Goal: Find specific page/section: Find specific page/section

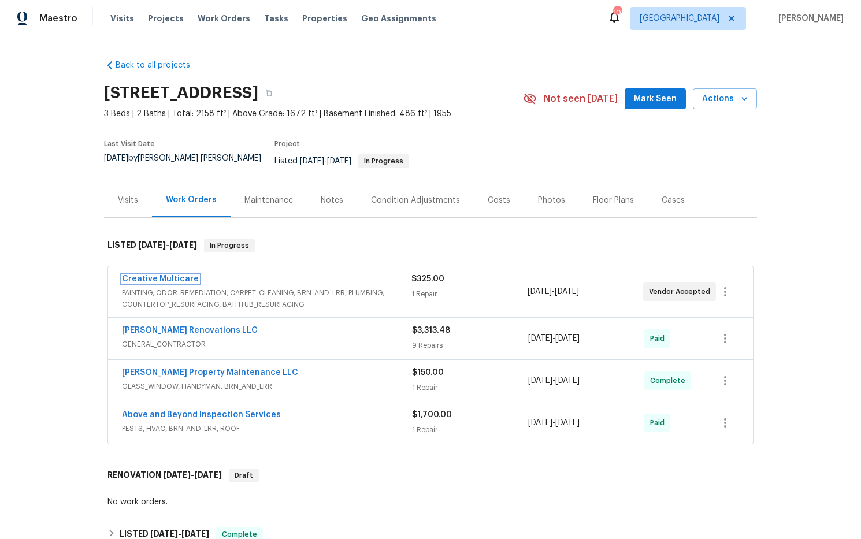
click at [181, 275] on link "Creative Multicare" at bounding box center [160, 279] width 77 height 8
click at [229, 411] on link "Above and Beyond Inspection Services" at bounding box center [201, 415] width 159 height 8
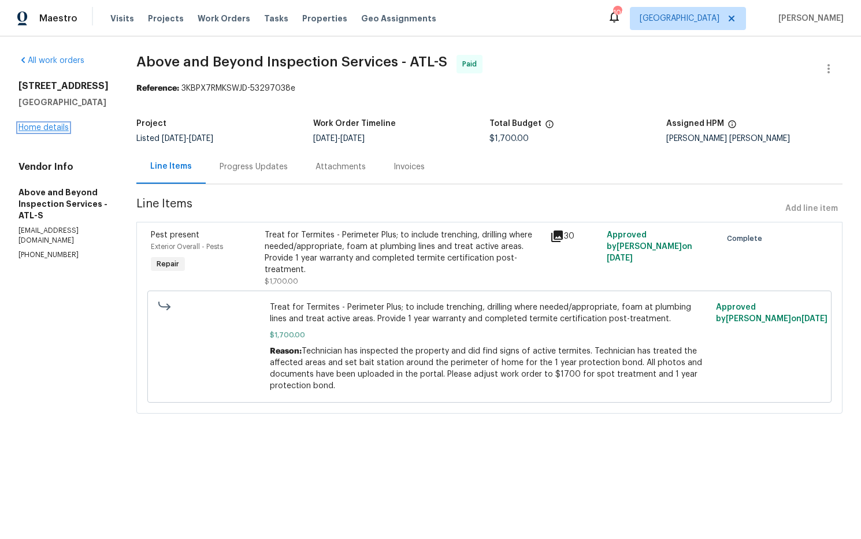
click at [61, 128] on link "Home details" at bounding box center [43, 128] width 50 height 8
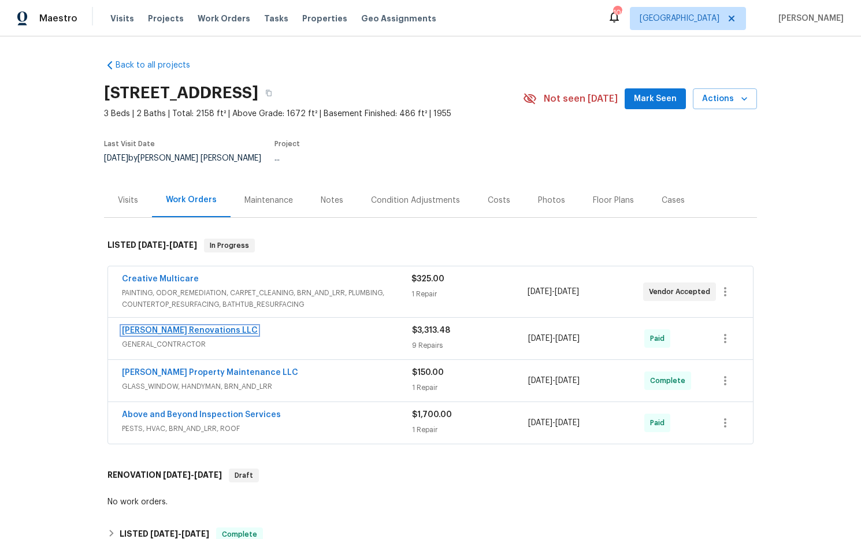
click at [185, 326] on link "Aseem Renovations LLC" at bounding box center [190, 330] width 136 height 8
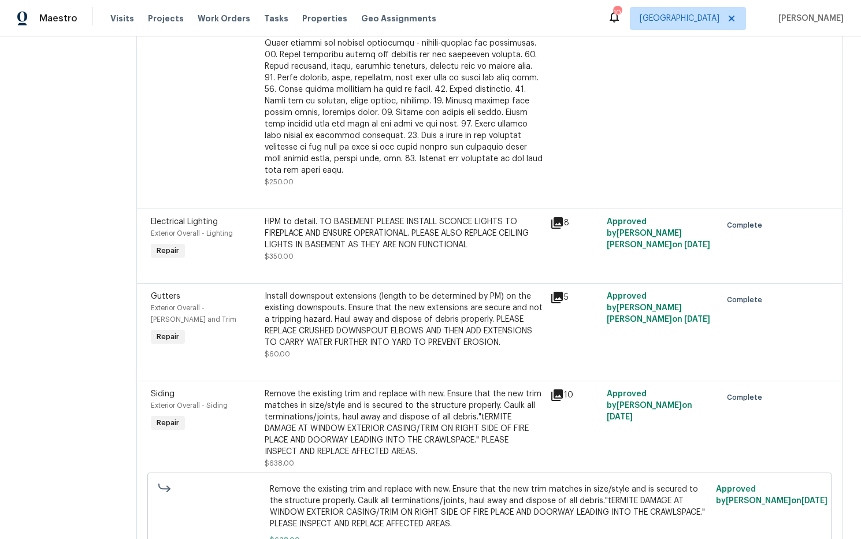
scroll to position [265, 0]
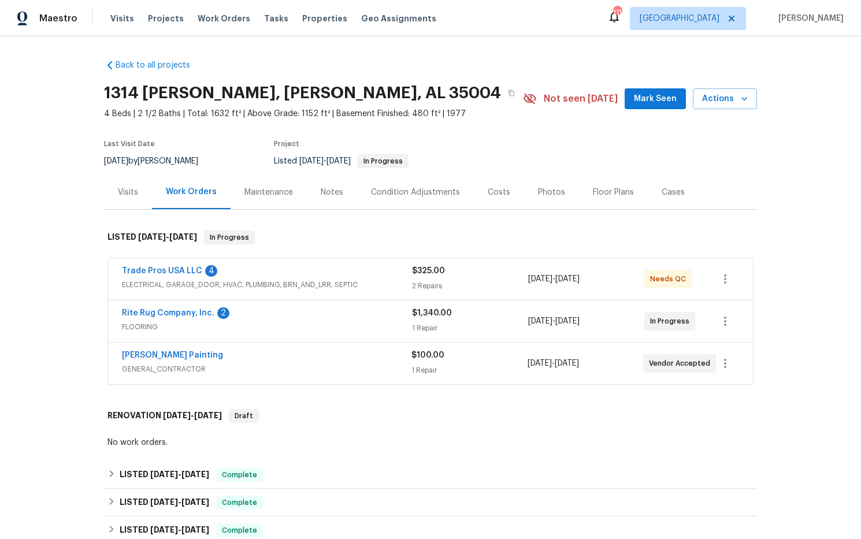
scroll to position [2, 0]
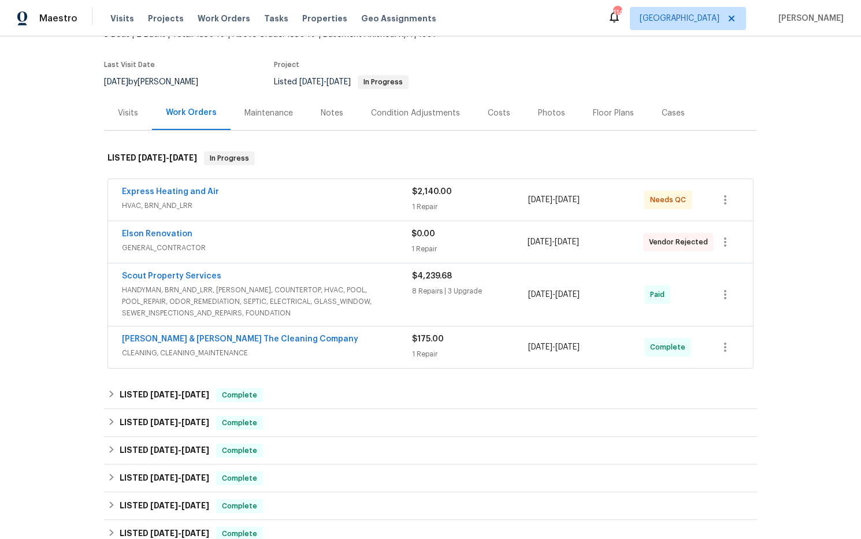
scroll to position [78, 0]
click at [489, 115] on div "Costs" at bounding box center [499, 115] width 23 height 12
